Goal: Task Accomplishment & Management: Manage account settings

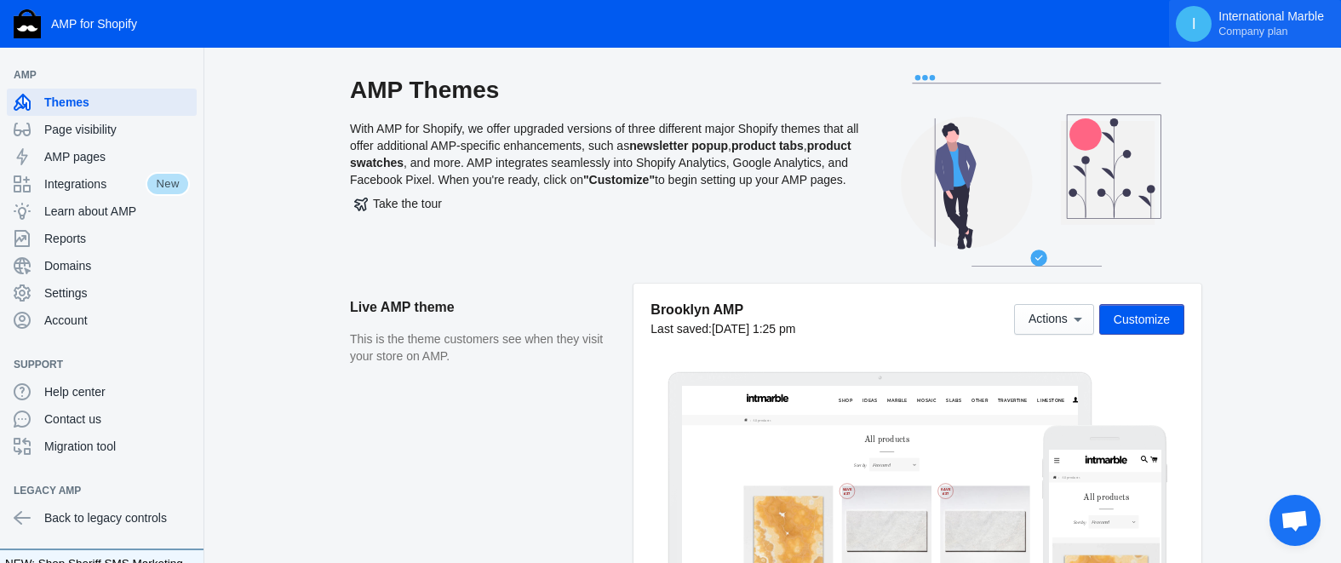
click at [1270, 12] on p "International Marble Company plan" at bounding box center [1272, 23] width 106 height 29
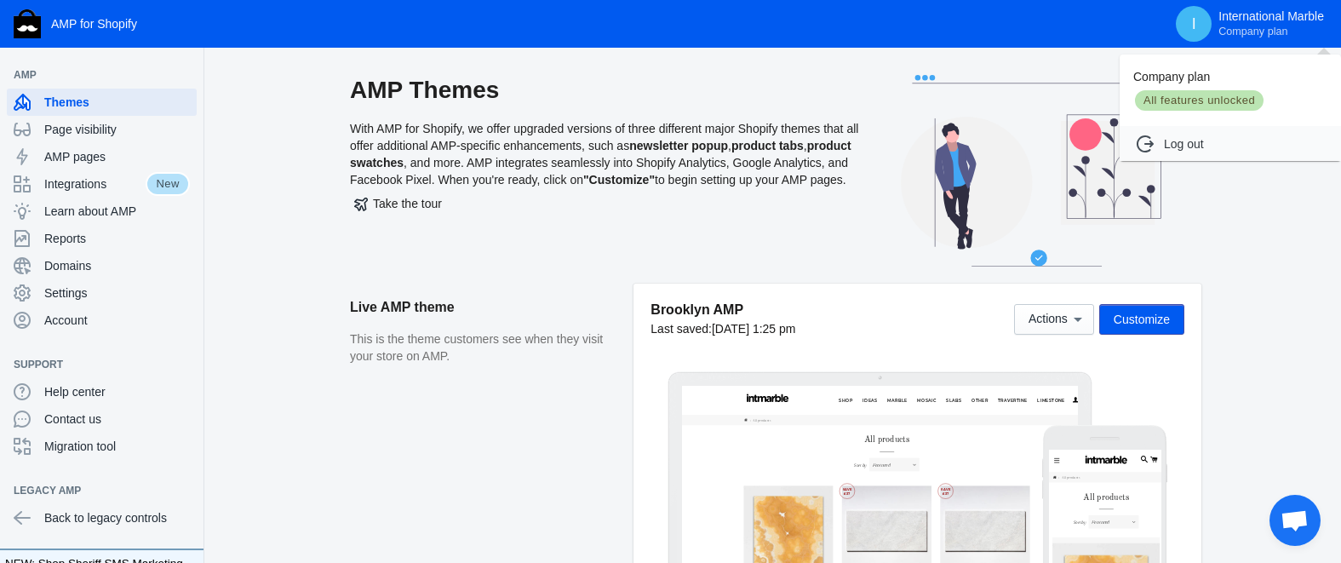
click at [1231, 100] on span "All features unlocked" at bounding box center [1199, 101] width 132 height 24
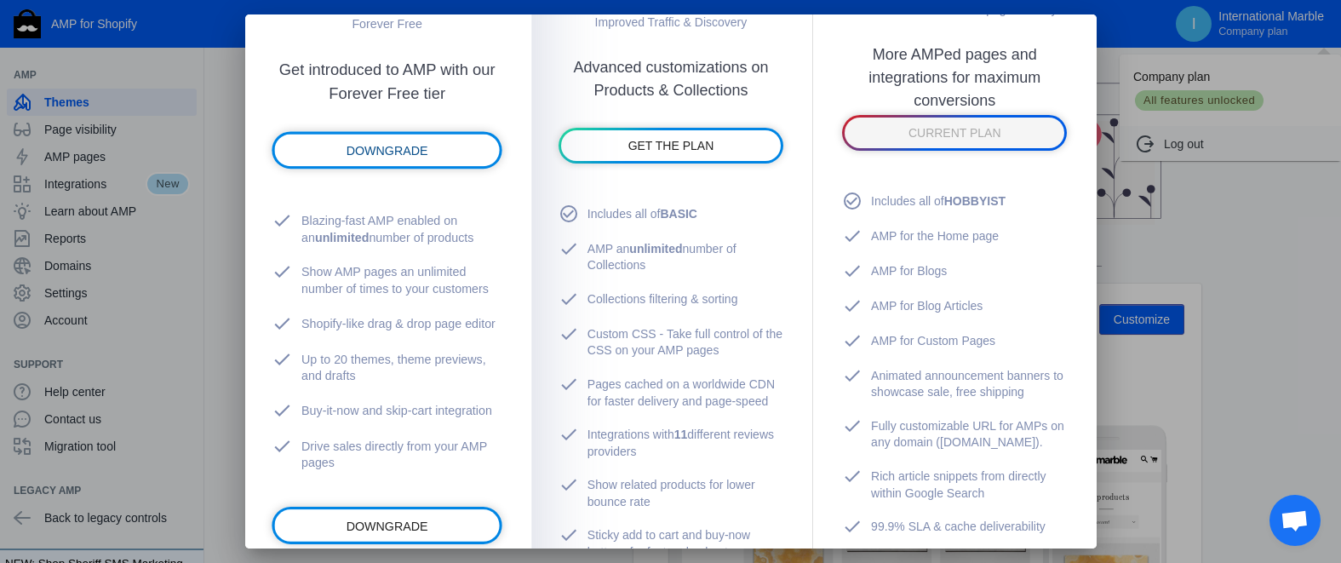
scroll to position [262, 0]
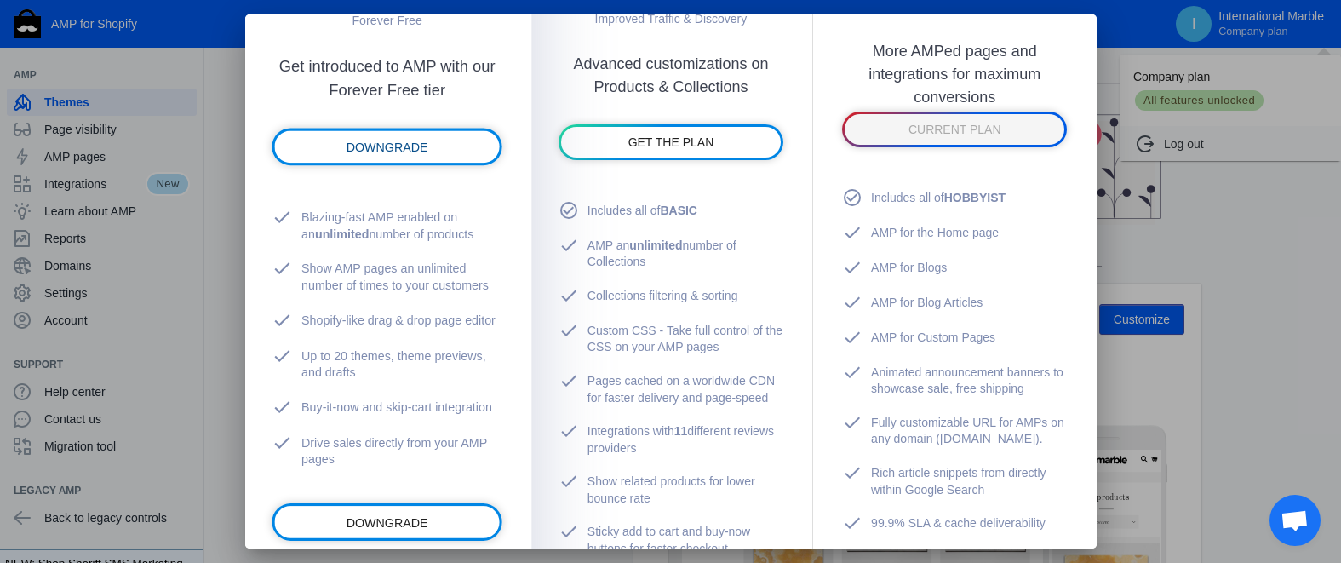
click at [370, 151] on span "DOWNGRADE" at bounding box center [387, 148] width 82 height 14
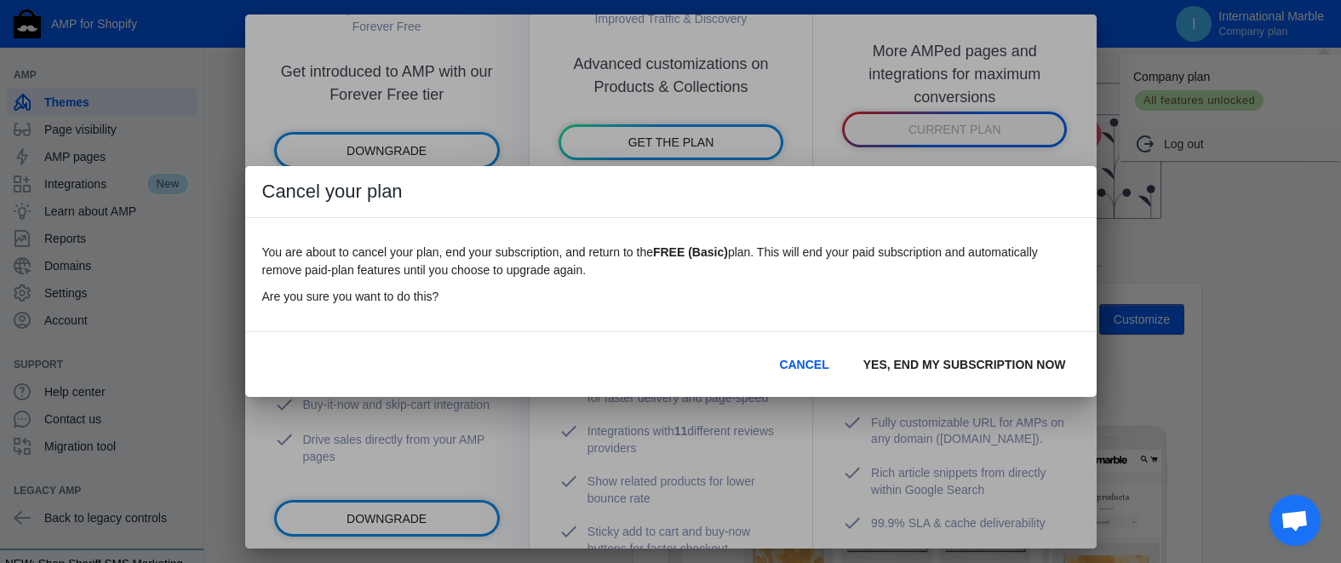
click at [921, 366] on span "YES, END MY SUBSCRIPTION NOW" at bounding box center [965, 365] width 203 height 14
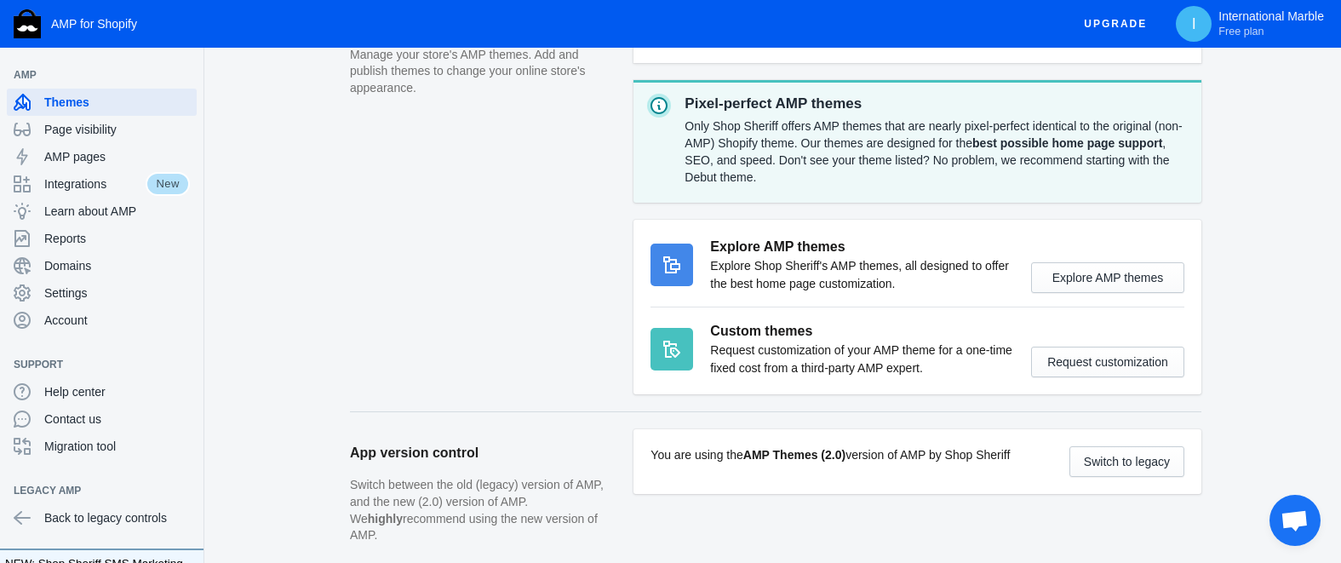
scroll to position [677, 0]
